Goal: Task Accomplishment & Management: Manage account settings

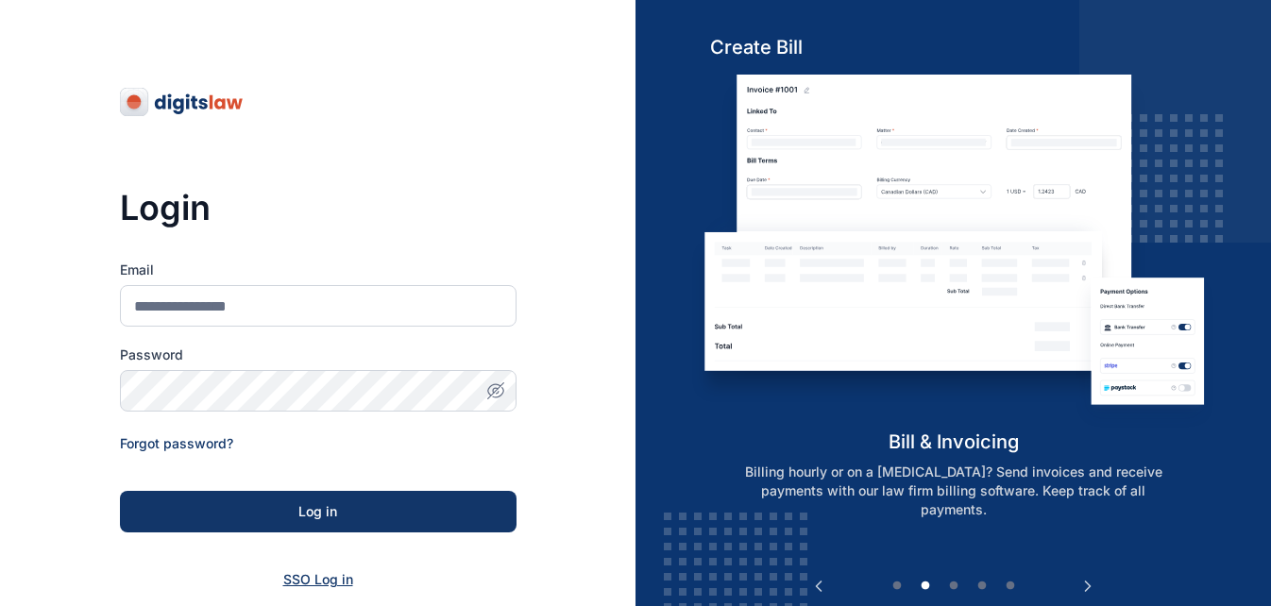
click at [330, 577] on span "SSO Log in" at bounding box center [318, 579] width 70 height 16
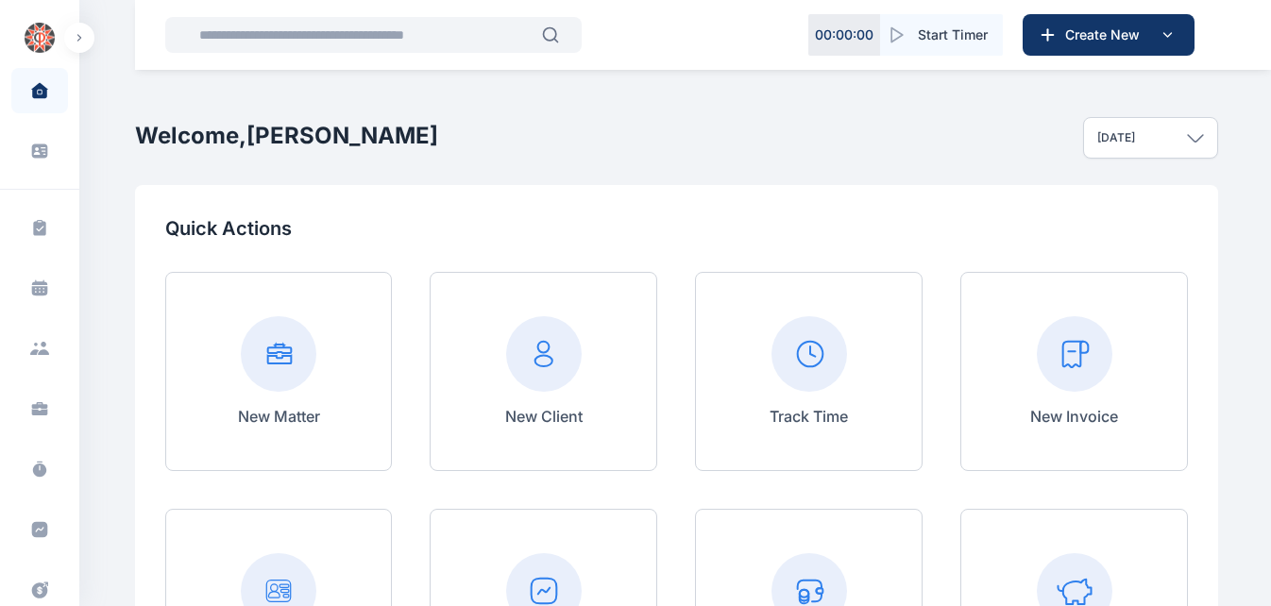
click at [1204, 144] on div "[DATE]" at bounding box center [1150, 138] width 135 height 42
click at [806, 161] on div "Welcome, [PERSON_NAME] [DATE] [DATE] This week This month This year All time Cu…" at bounding box center [676, 138] width 1083 height 94
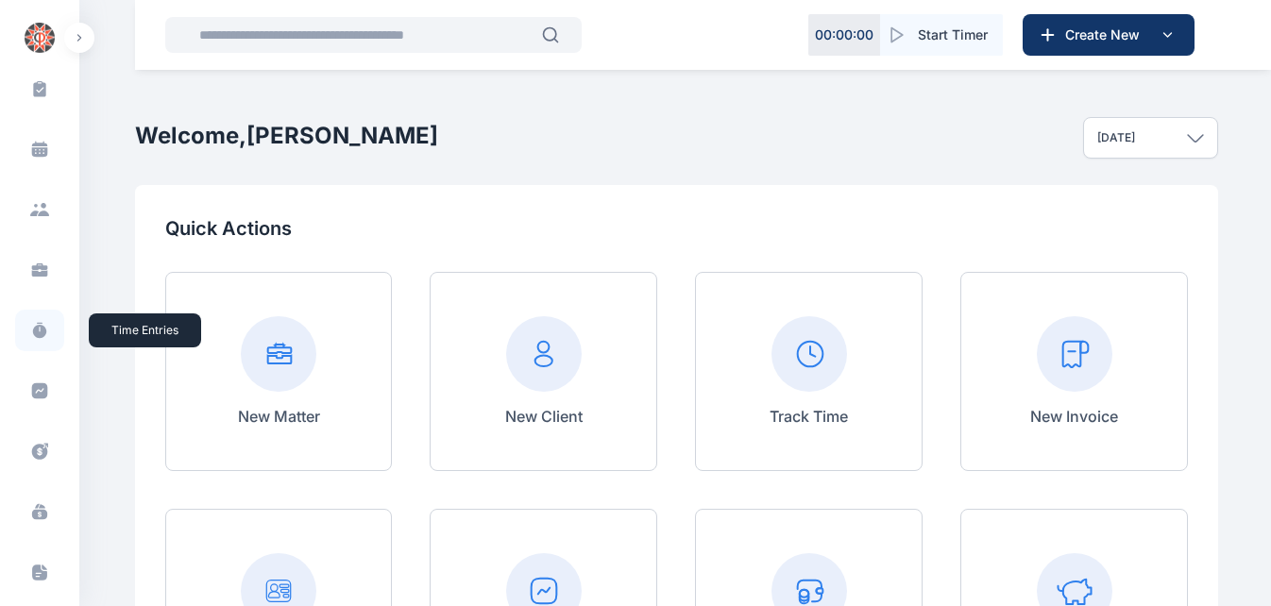
click at [25, 327] on span at bounding box center [39, 331] width 49 height 42
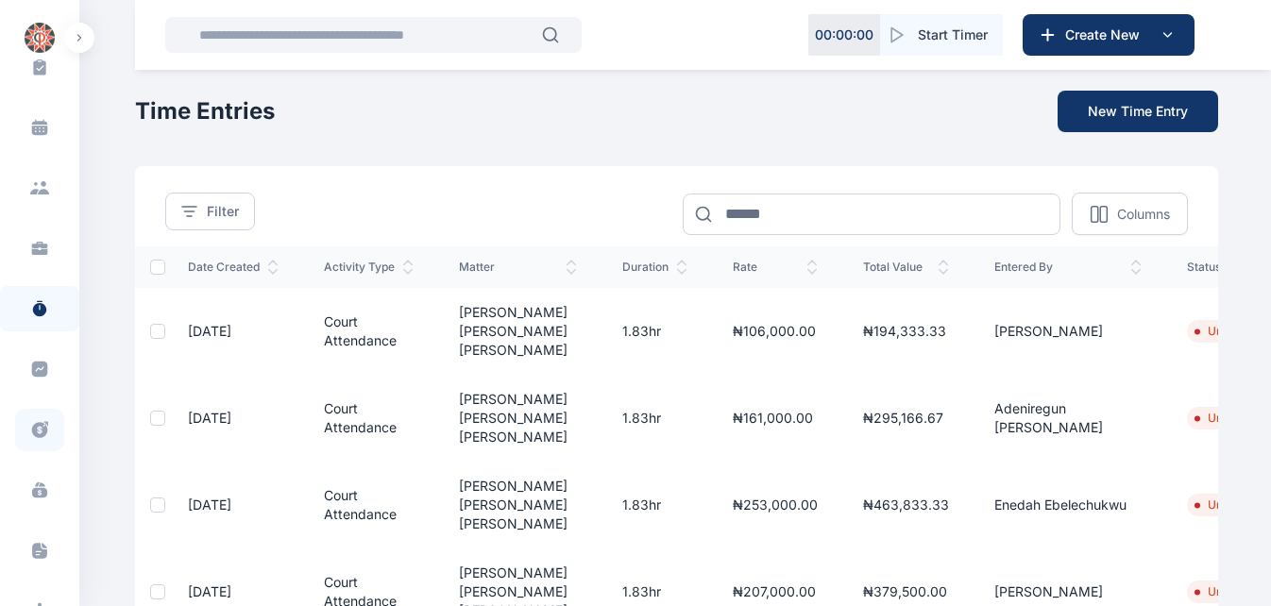
scroll to position [161, 0]
click at [39, 433] on icon at bounding box center [40, 429] width 16 height 16
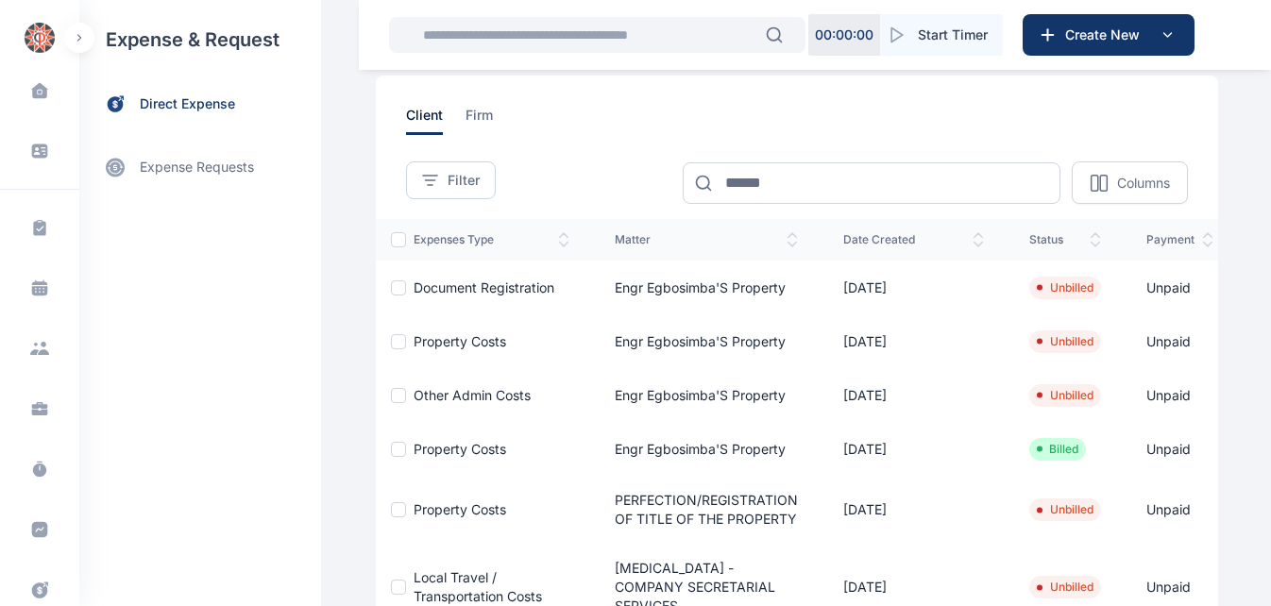
scroll to position [89, 0]
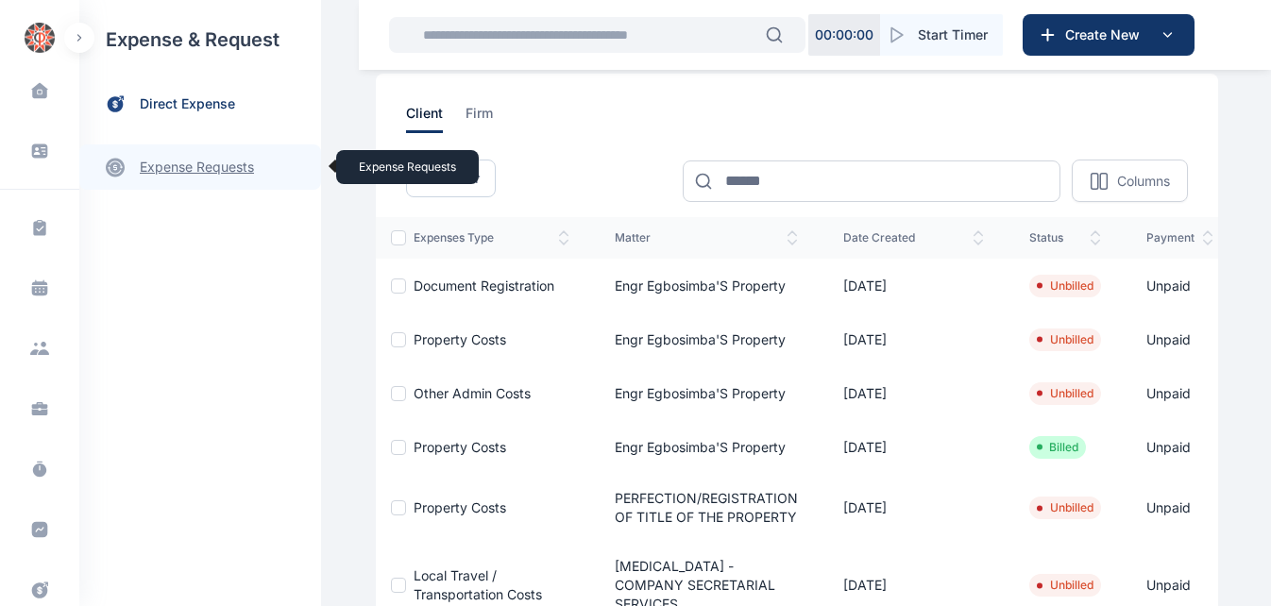
click at [238, 168] on link "expense requests expense requests" at bounding box center [200, 166] width 242 height 45
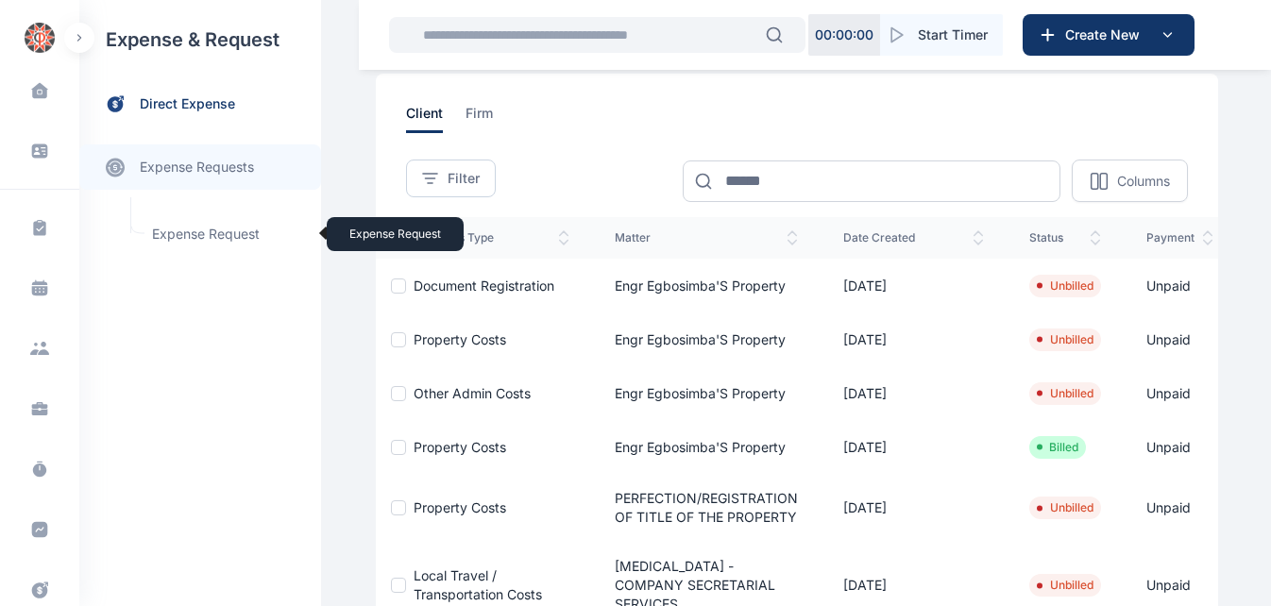
click at [238, 233] on span "Expense Request Expense Request" at bounding box center [226, 234] width 171 height 36
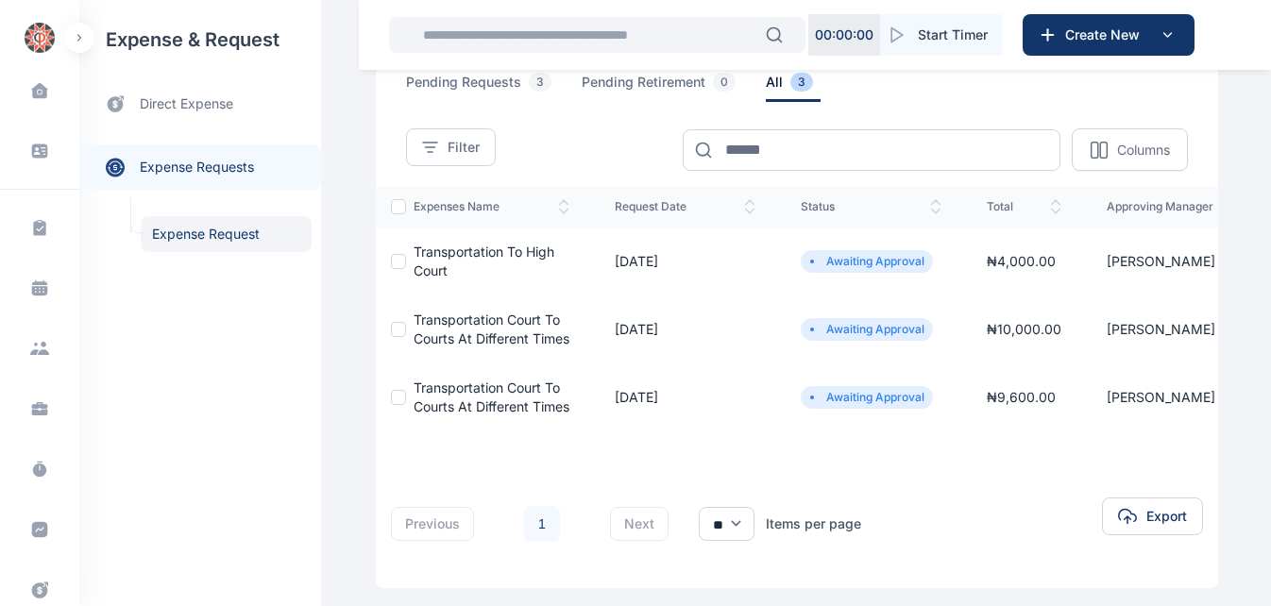
scroll to position [119, 0]
